Goal: Navigation & Orientation: Find specific page/section

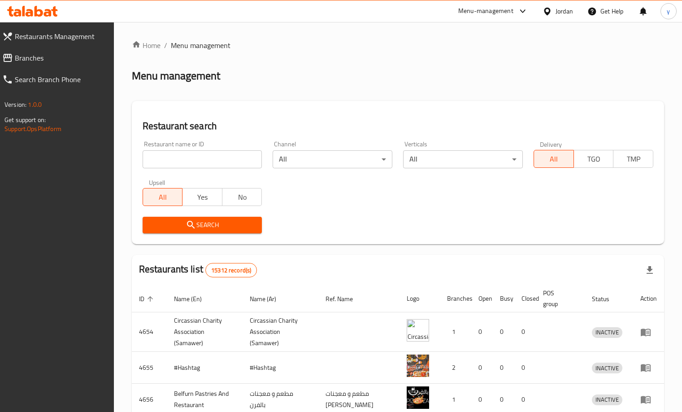
click at [60, 59] on span "Branches" at bounding box center [61, 57] width 92 height 11
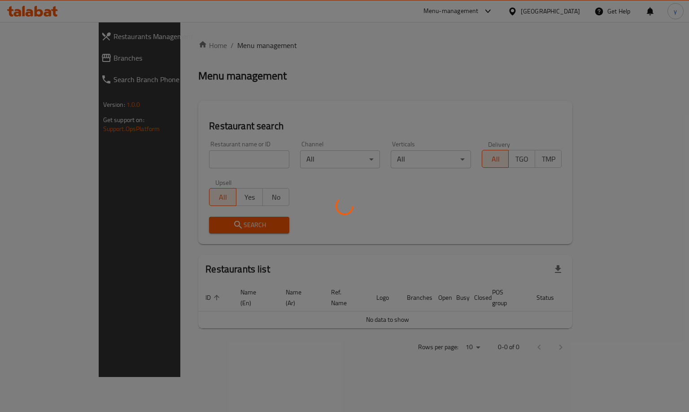
click at [39, 58] on div at bounding box center [344, 206] width 689 height 412
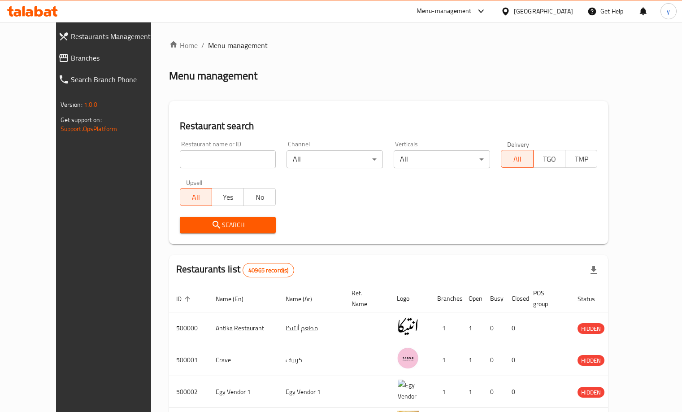
click at [71, 58] on span "Branches" at bounding box center [117, 57] width 92 height 11
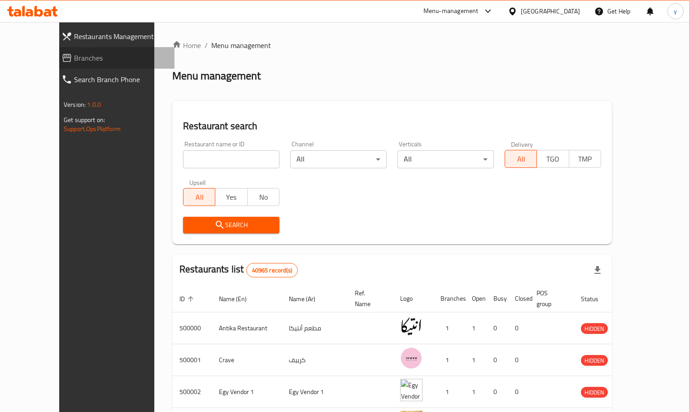
click at [65, 65] on link "Branches" at bounding box center [114, 58] width 120 height 22
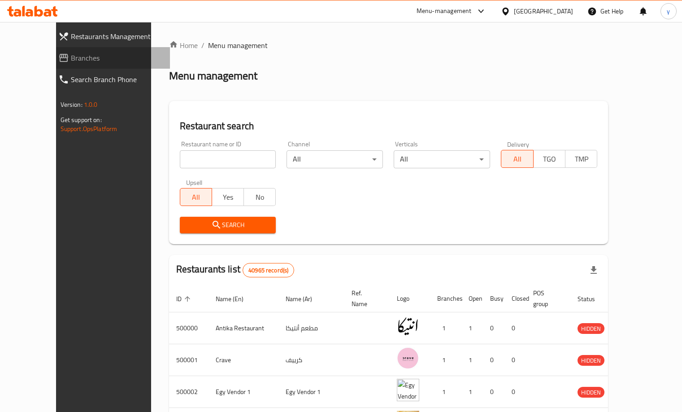
click at [65, 64] on link "Branches" at bounding box center [110, 58] width 119 height 22
